Goal: Task Accomplishment & Management: Manage account settings

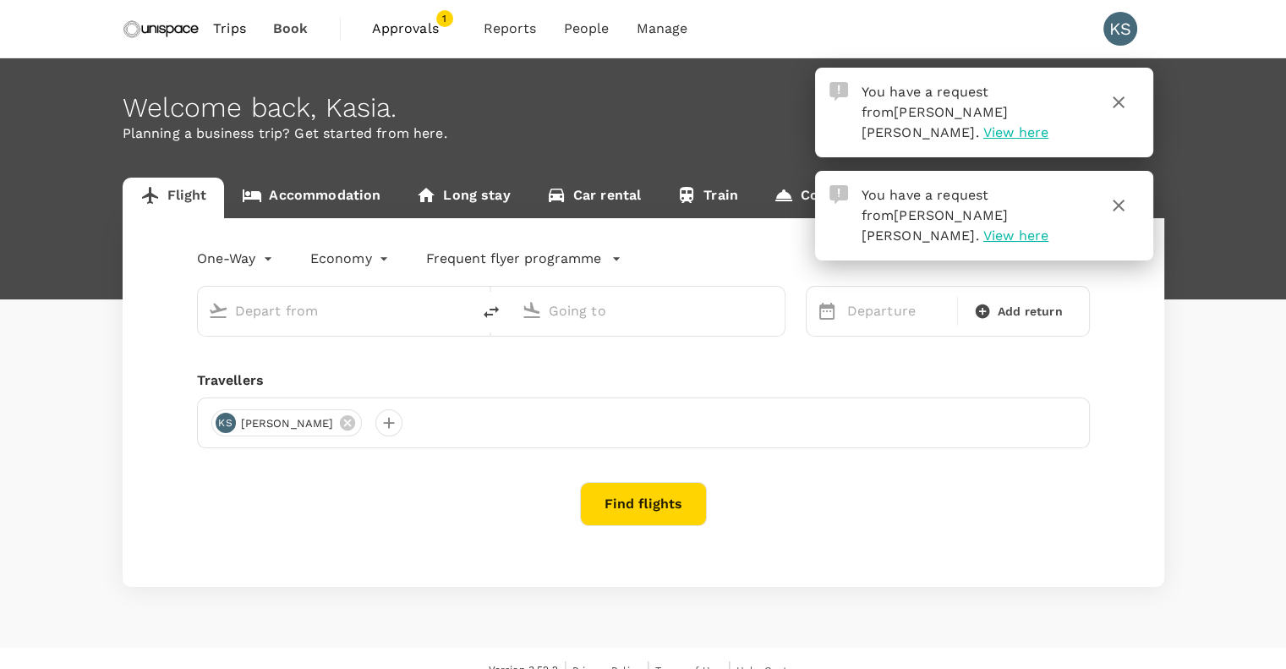
click at [422, 30] on span "Approvals" at bounding box center [414, 29] width 85 height 20
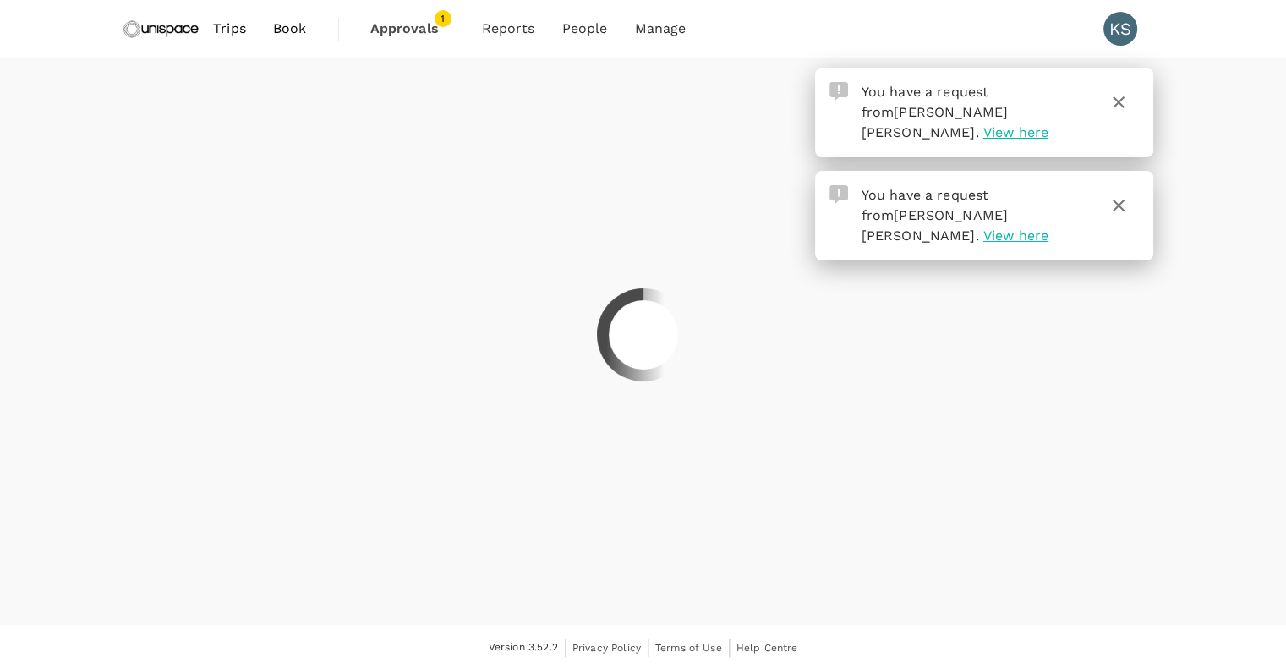
click at [422, 30] on div at bounding box center [643, 334] width 1286 height 669
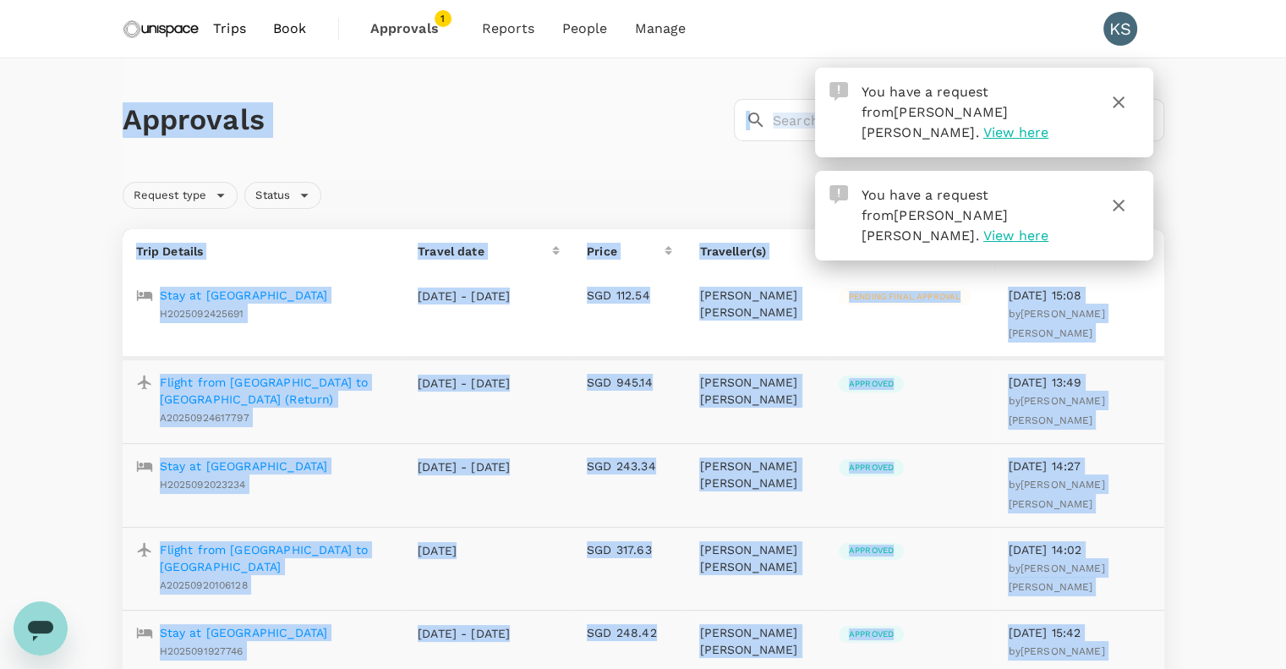
click at [610, 175] on div "Request type Status" at bounding box center [640, 192] width 1049 height 34
click at [1122, 98] on icon "button" at bounding box center [1119, 102] width 12 height 12
click at [1123, 102] on icon "button" at bounding box center [1119, 102] width 20 height 20
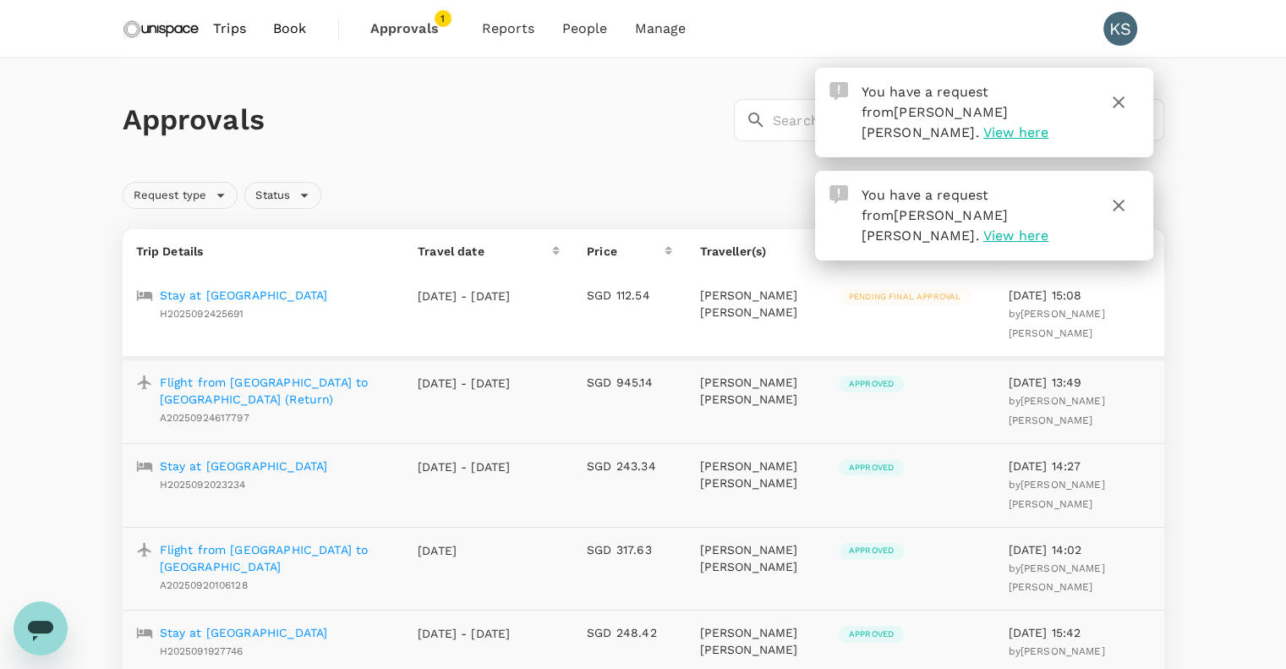
click at [1110, 195] on icon "button" at bounding box center [1119, 205] width 20 height 20
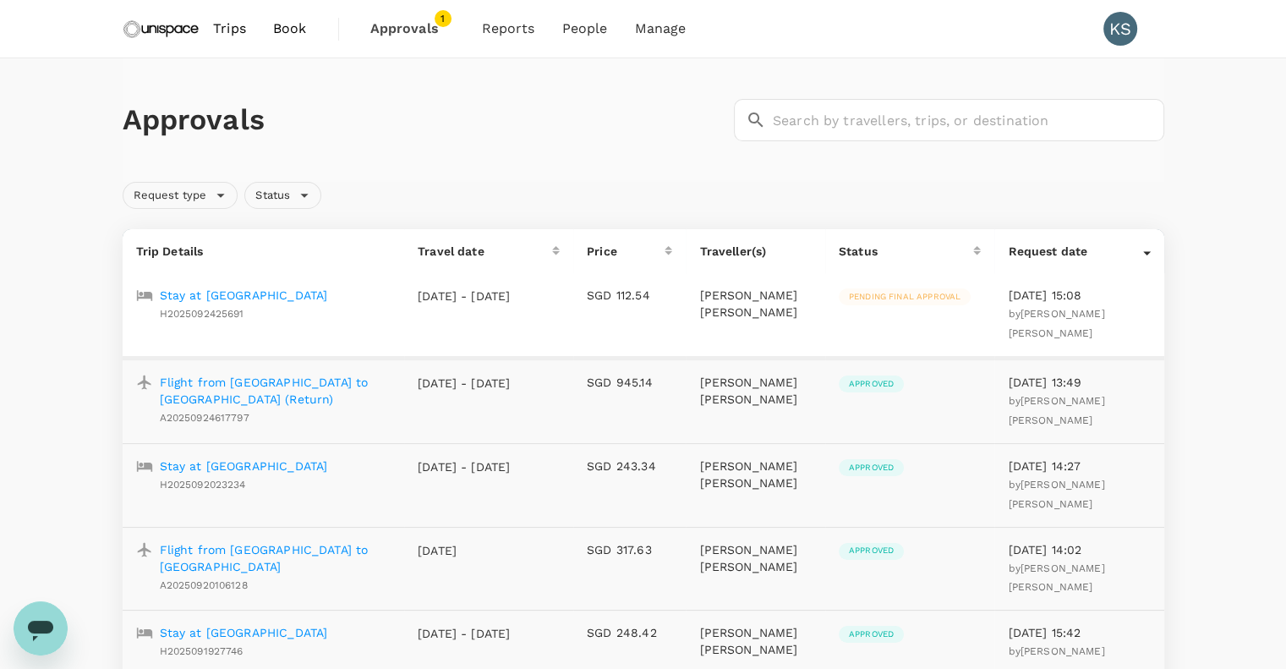
click at [396, 32] on span "Approvals" at bounding box center [412, 29] width 85 height 20
click at [403, 30] on span "Approvals" at bounding box center [412, 29] width 85 height 20
click at [425, 38] on span "Approvals" at bounding box center [412, 29] width 85 height 20
click at [416, 34] on span "Approvals" at bounding box center [412, 29] width 85 height 20
click at [195, 292] on p "Stay at [GEOGRAPHIC_DATA]" at bounding box center [244, 295] width 168 height 17
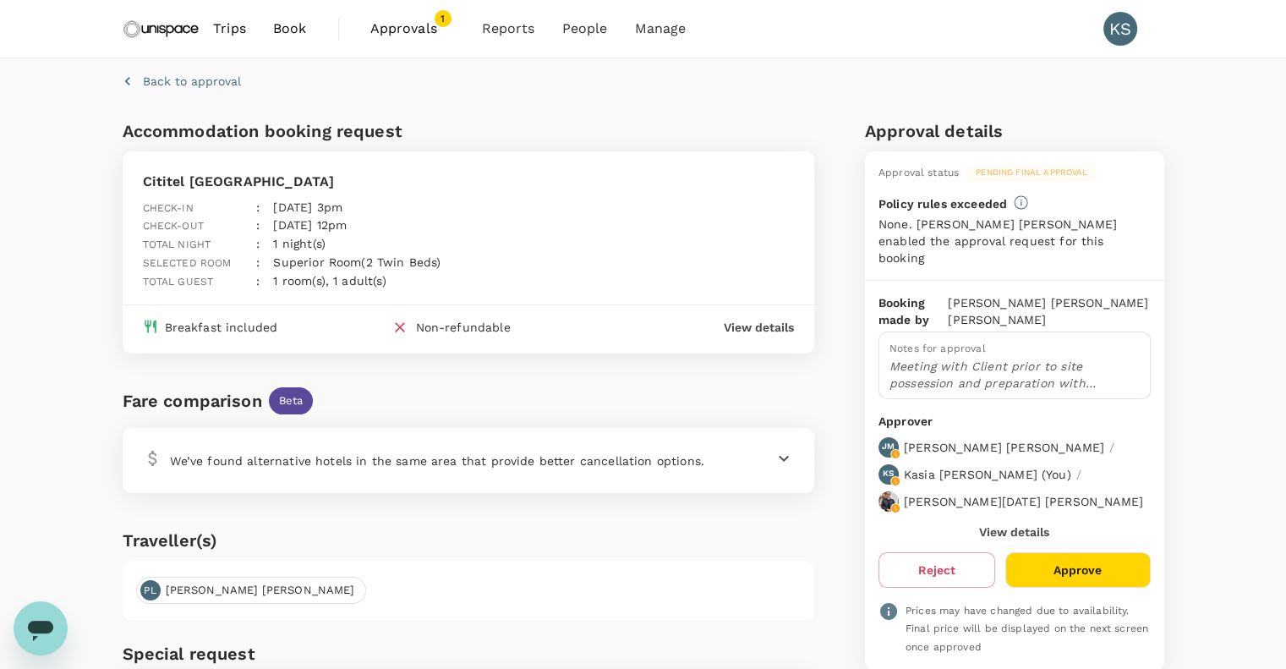
click at [1084, 552] on button "Approve" at bounding box center [1078, 570] width 145 height 36
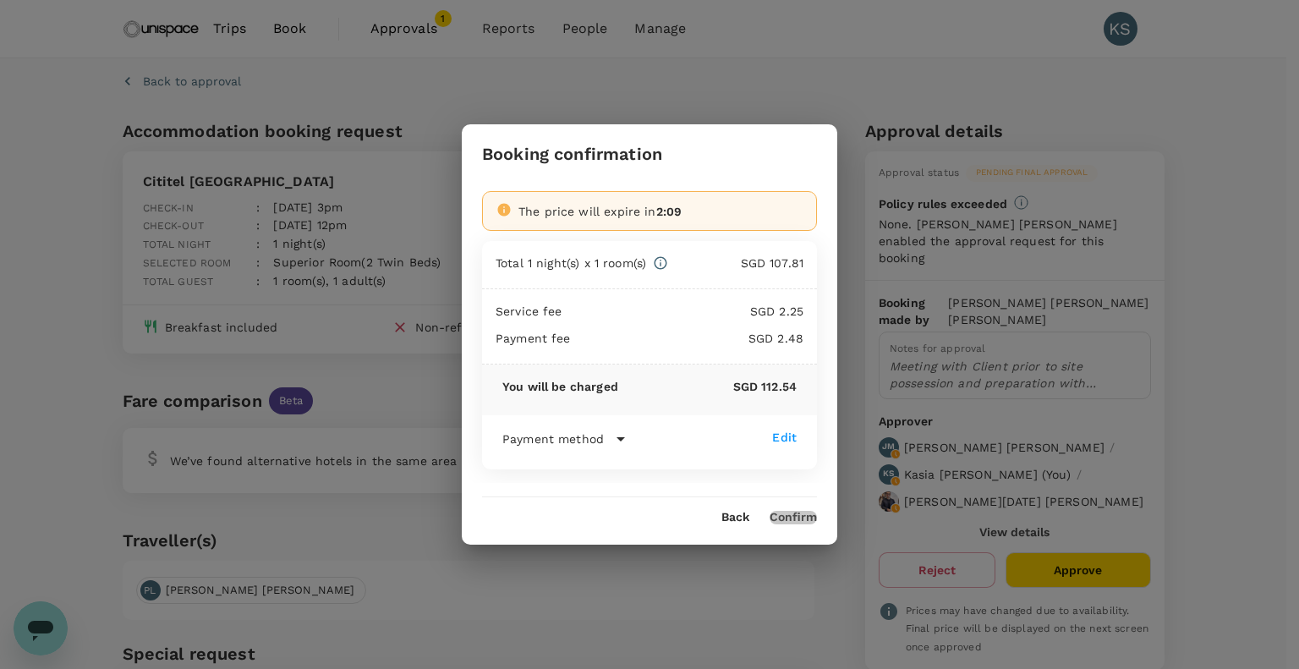
click at [783, 517] on button "Confirm" at bounding box center [793, 518] width 47 height 14
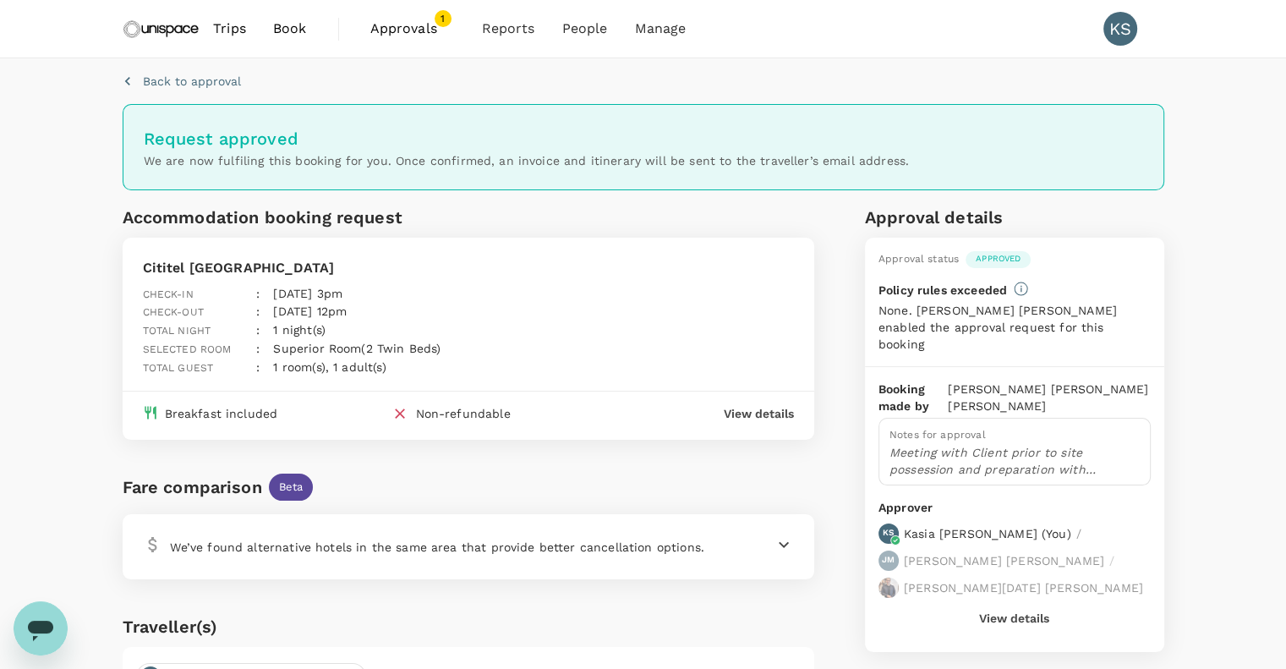
click at [414, 26] on span "Approvals" at bounding box center [412, 29] width 85 height 20
